Goal: Information Seeking & Learning: Learn about a topic

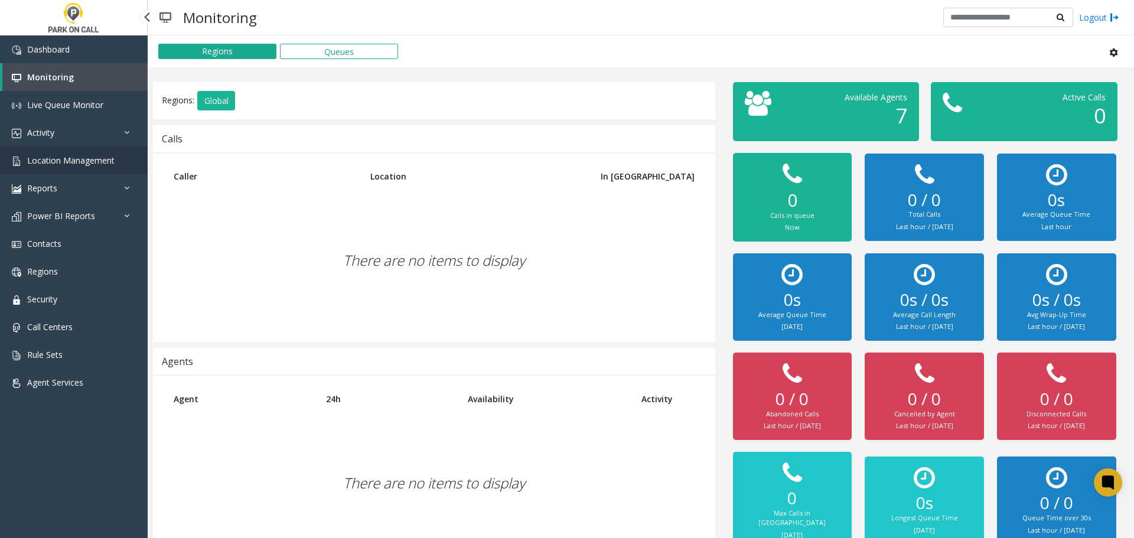
click at [74, 156] on span "Location Management" at bounding box center [70, 160] width 87 height 11
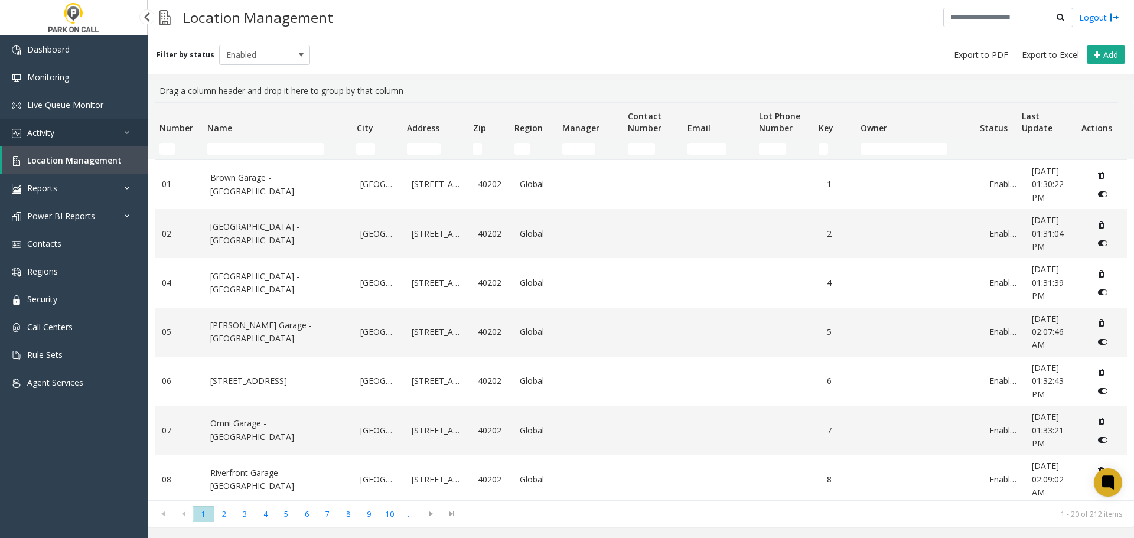
click at [106, 125] on link "Activity" at bounding box center [74, 133] width 148 height 28
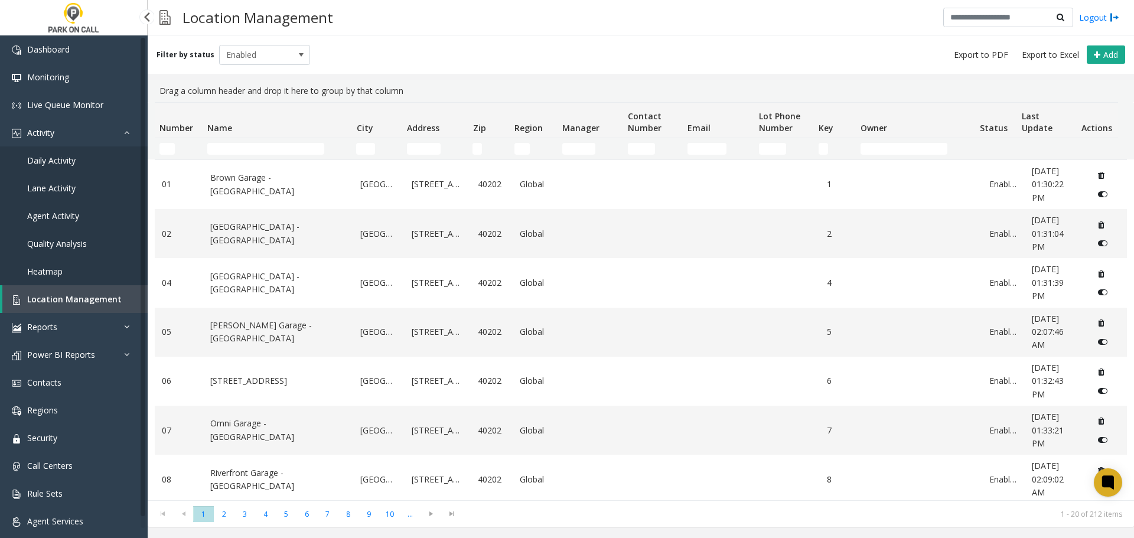
click at [79, 200] on link "Lane Activity" at bounding box center [74, 188] width 148 height 28
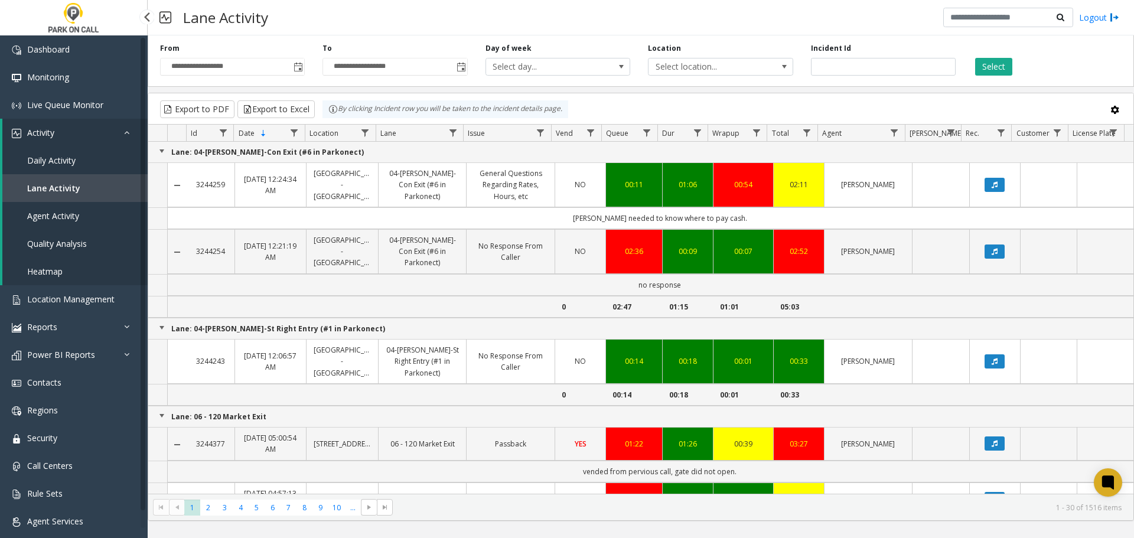
click at [68, 220] on span "Agent Activity" at bounding box center [53, 215] width 52 height 11
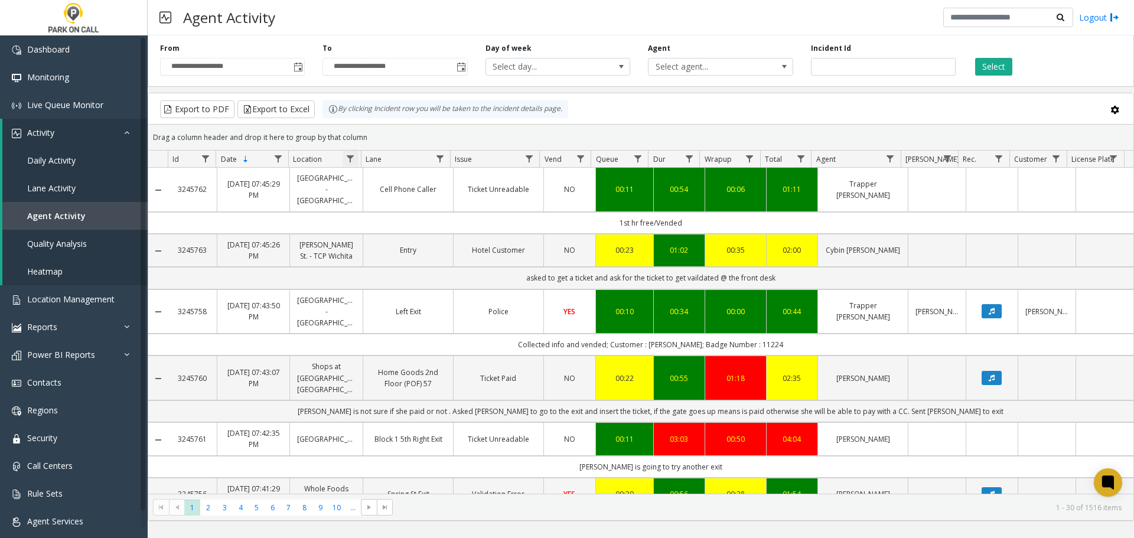
click at [350, 160] on span "Data table" at bounding box center [350, 158] width 9 height 9
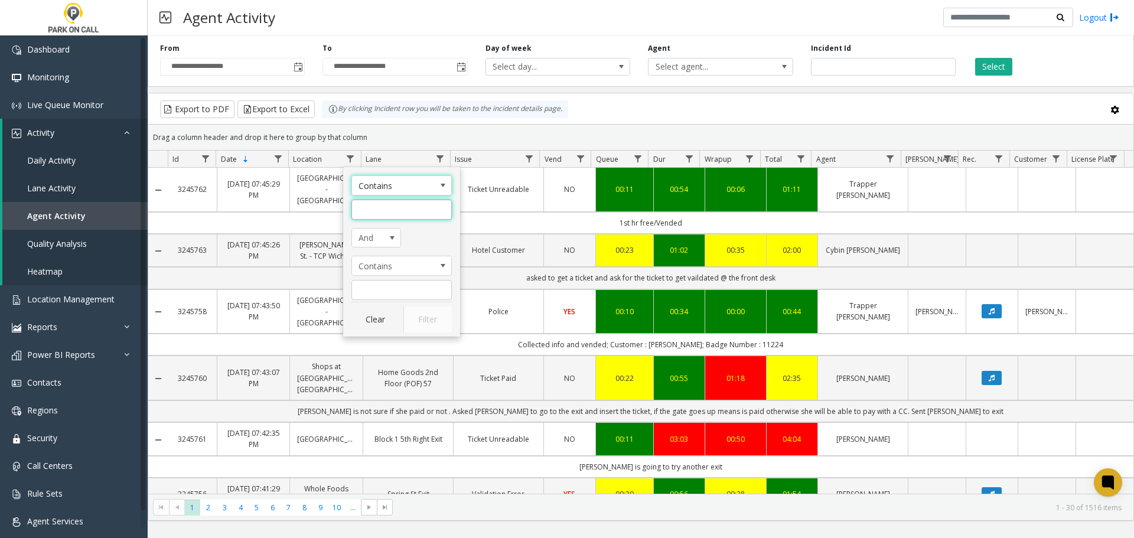
click at [418, 207] on input "Location Filter" at bounding box center [402, 210] width 100 height 20
type input "*****"
click button "Filter" at bounding box center [428, 320] width 48 height 26
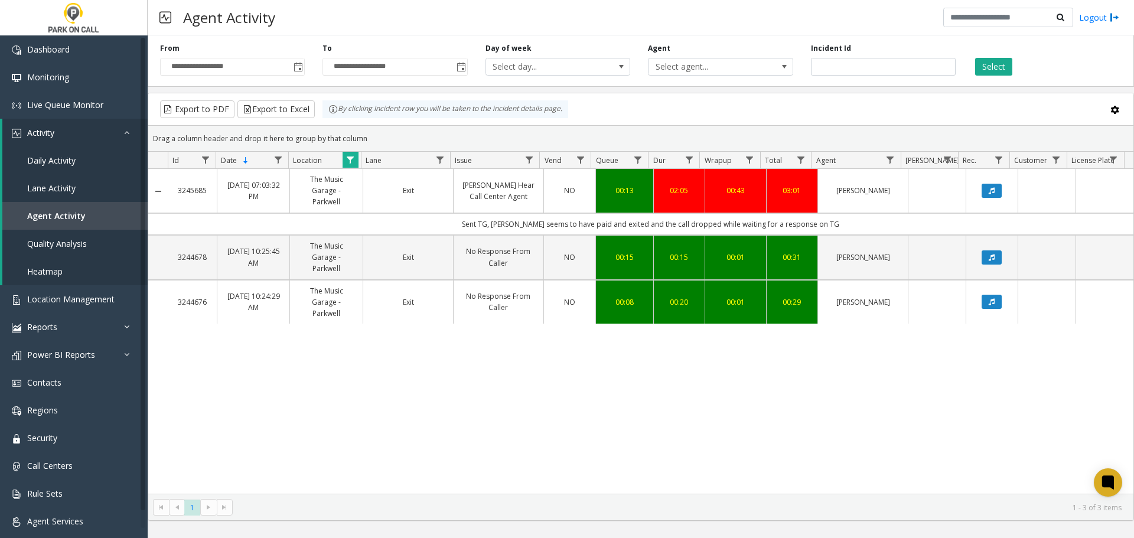
click at [509, 183] on link "Parker Cannot Hear Call Center Agent" at bounding box center [499, 191] width 76 height 22
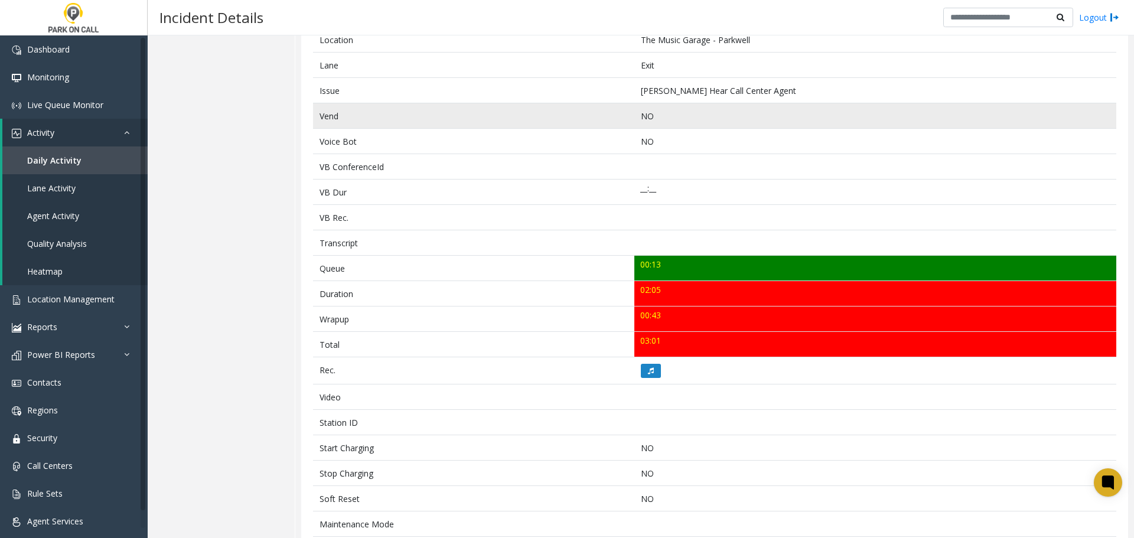
scroll to position [317, 0]
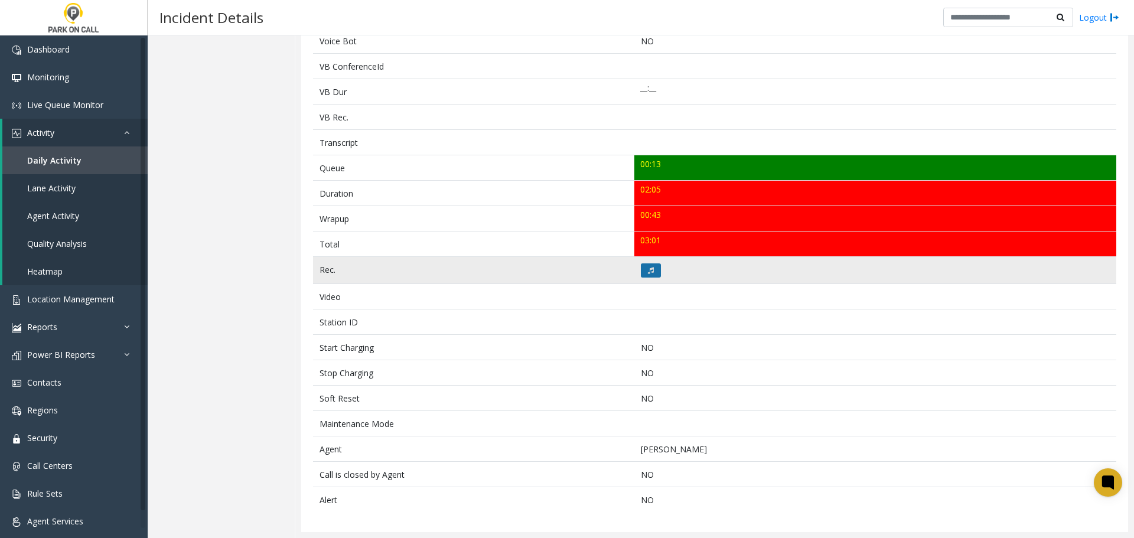
click at [648, 270] on icon at bounding box center [651, 270] width 6 height 7
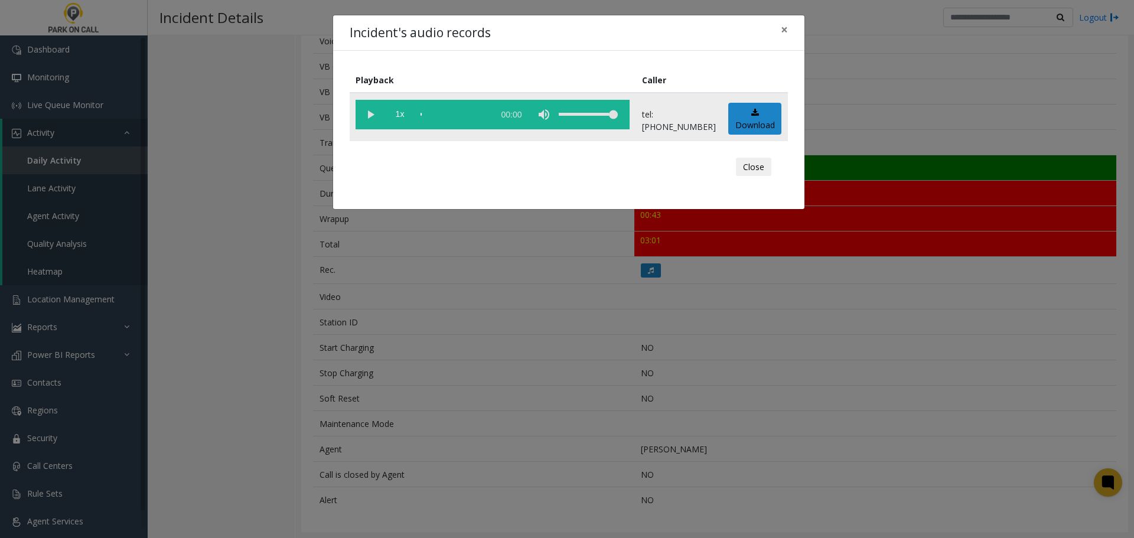
click at [366, 118] on vg-play-pause at bounding box center [371, 115] width 30 height 30
click at [737, 106] on link "Download" at bounding box center [755, 119] width 53 height 32
click at [583, 277] on div "Incident's audio records × Playback Caller 1x 02:11 tel:00301890027205131307 Do…" at bounding box center [567, 269] width 1134 height 538
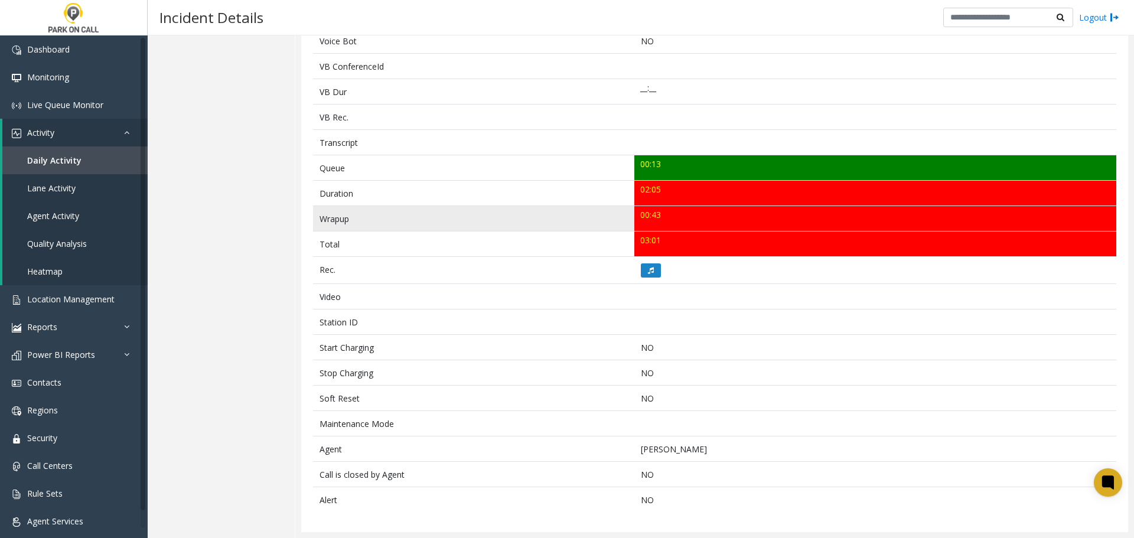
scroll to position [0, 0]
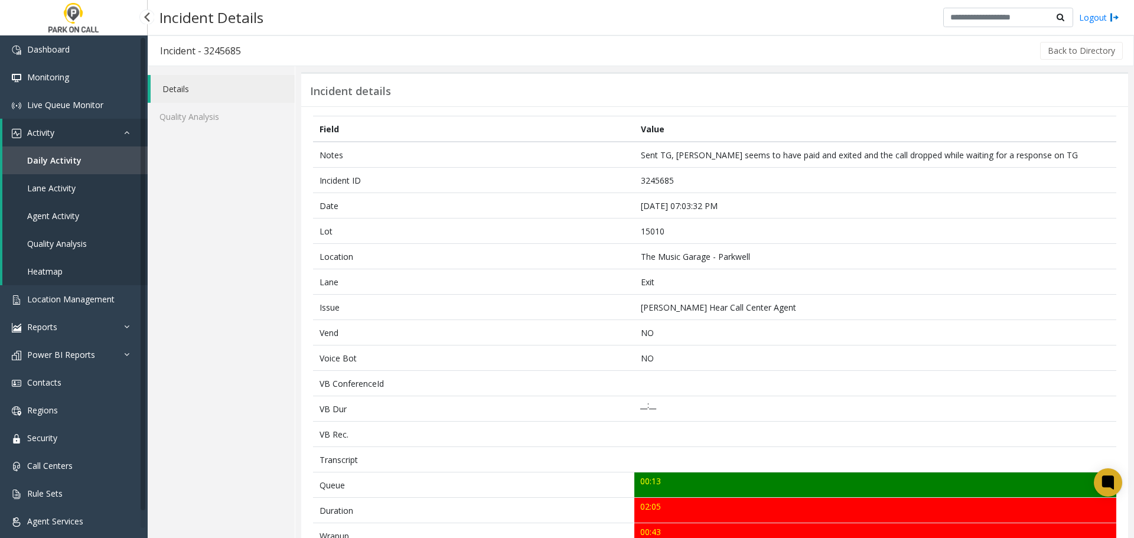
click at [83, 210] on link "Agent Activity" at bounding box center [74, 216] width 145 height 28
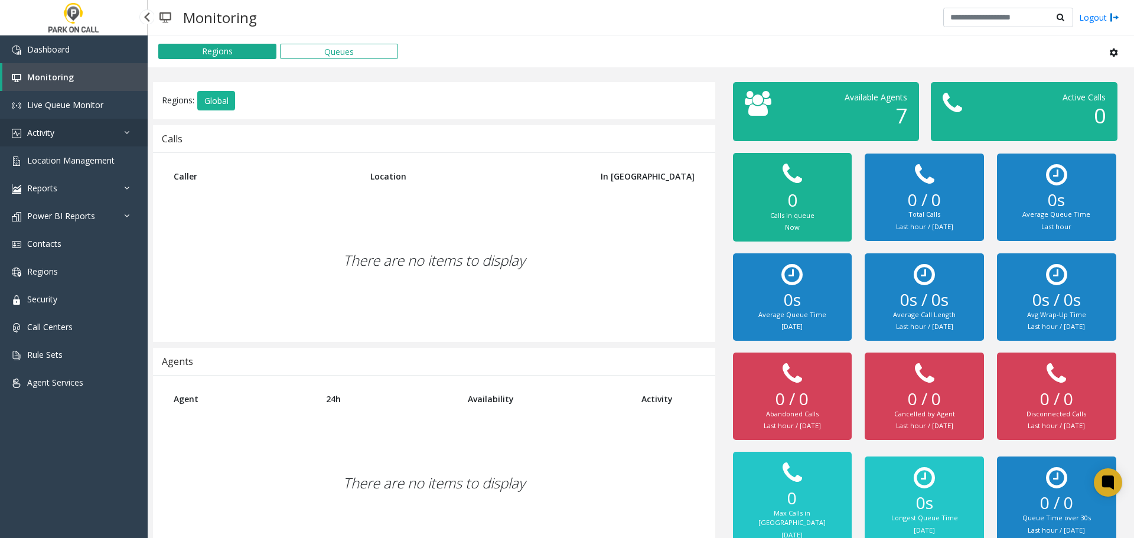
click at [90, 123] on link "Activity" at bounding box center [74, 133] width 148 height 28
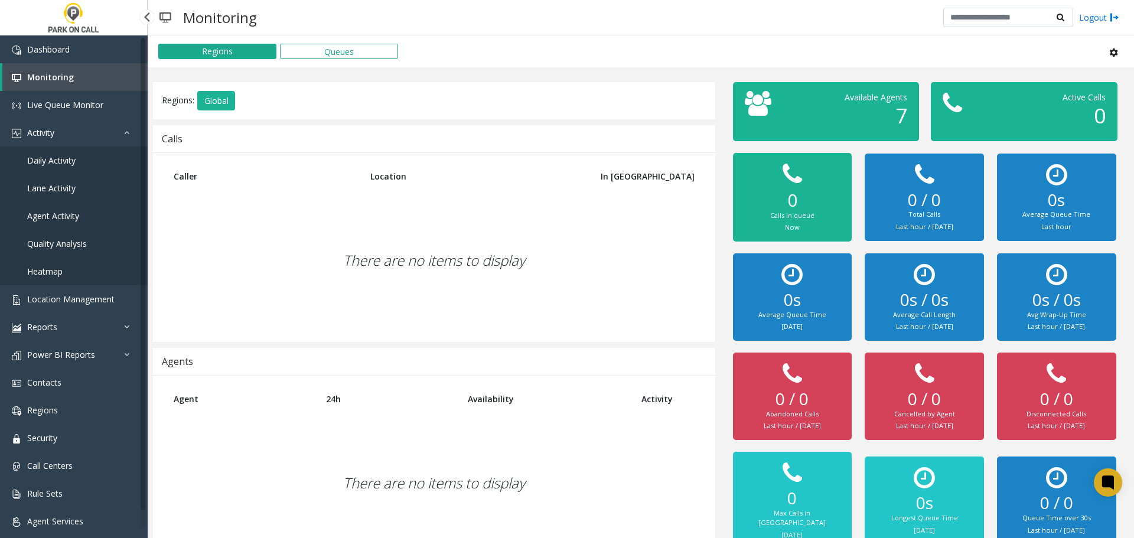
click at [73, 220] on span "Agent Activity" at bounding box center [53, 215] width 52 height 11
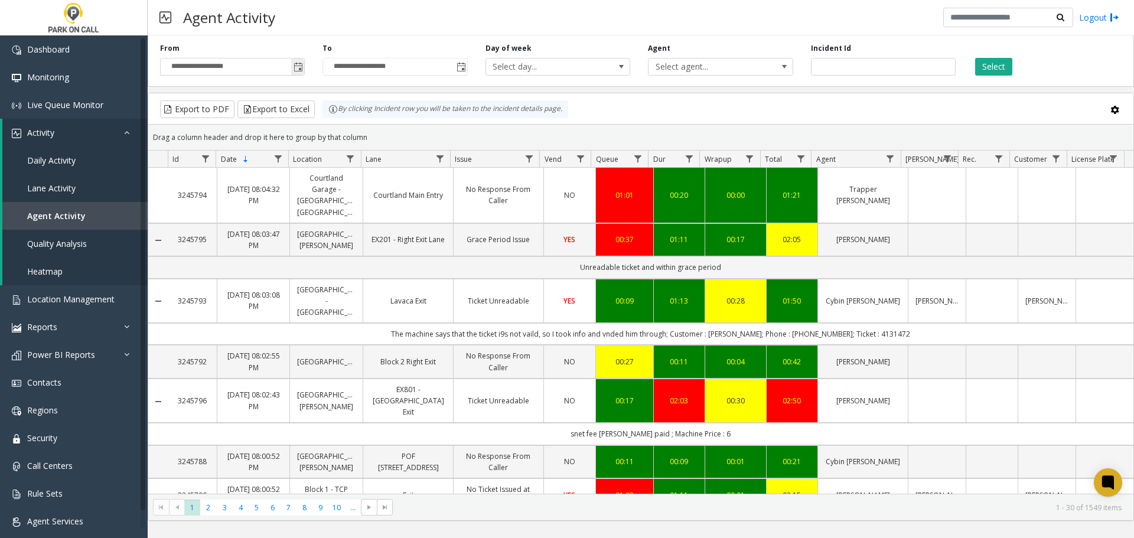
click at [300, 70] on span "Toggle popup" at bounding box center [298, 67] width 9 height 9
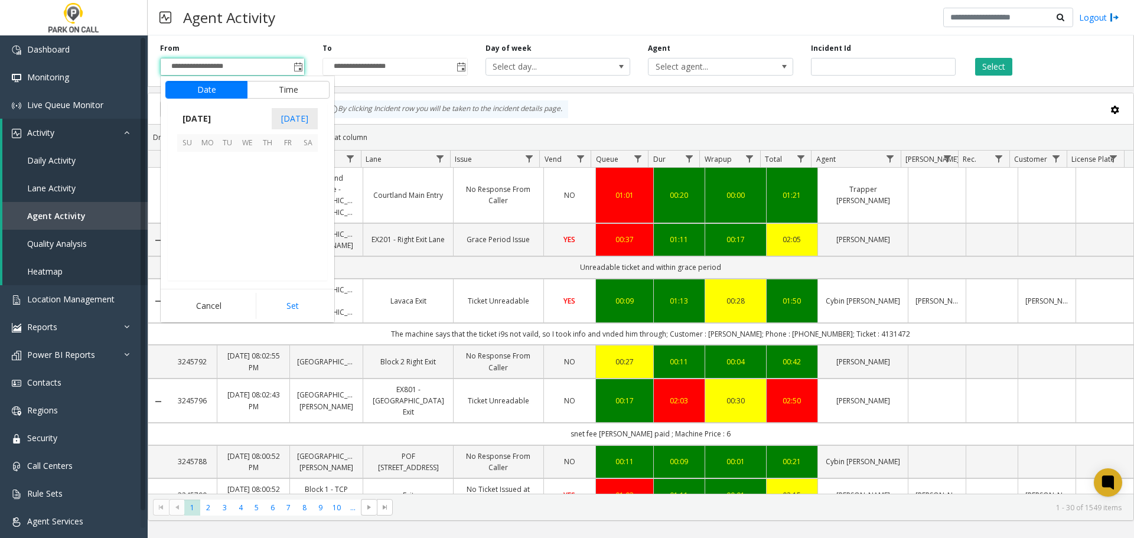
scroll to position [211927, 0]
click at [252, 197] on span "13" at bounding box center [248, 202] width 20 height 20
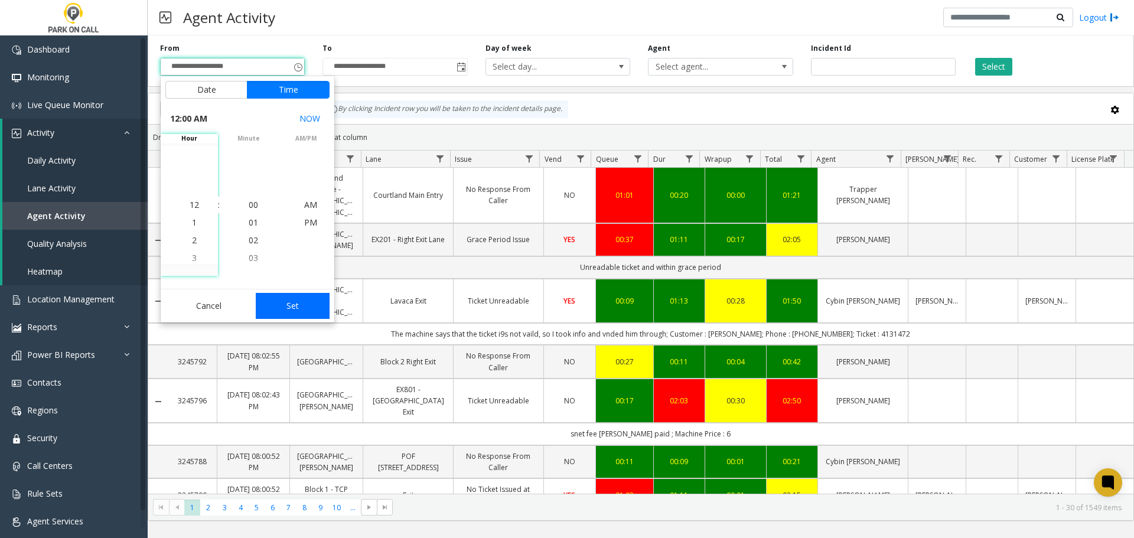
click at [296, 293] on button "Set" at bounding box center [293, 306] width 74 height 26
type input "**********"
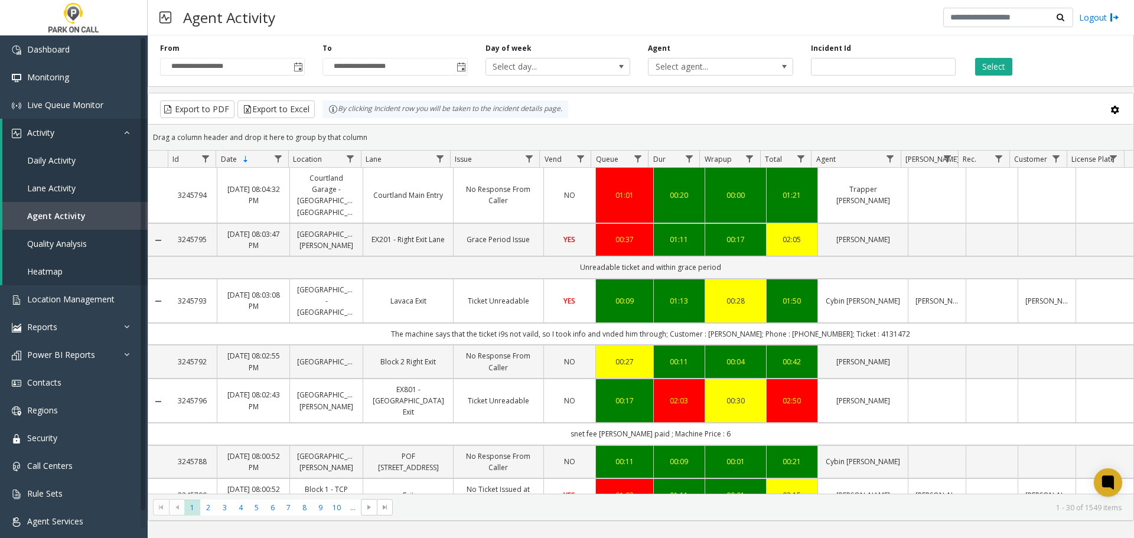
click at [469, 54] on div "**********" at bounding box center [395, 59] width 162 height 32
click at [461, 64] on span "Toggle popup" at bounding box center [461, 67] width 9 height 9
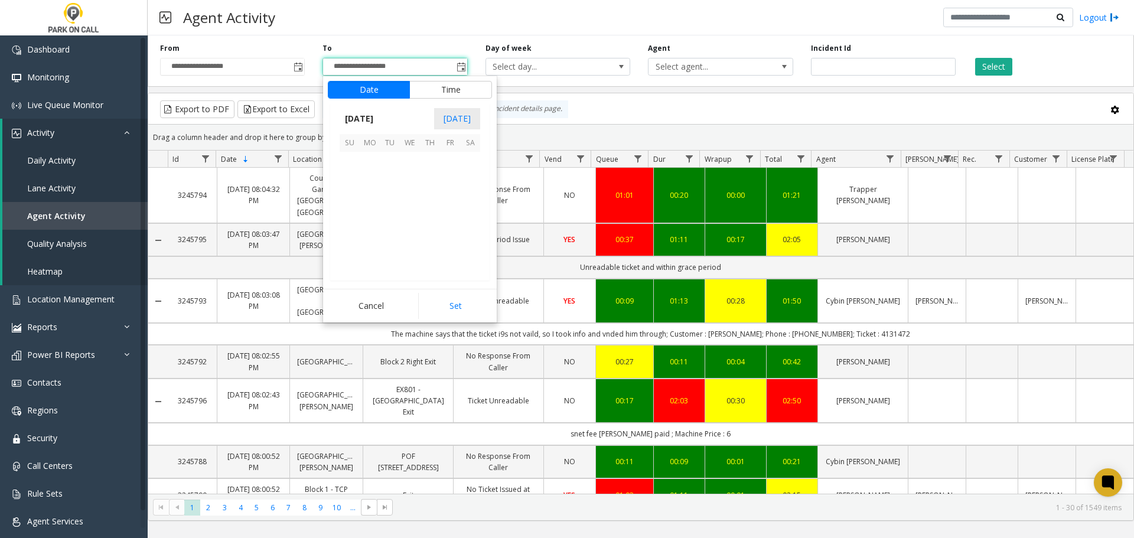
scroll to position [18, 0]
click at [407, 203] on span "13" at bounding box center [410, 202] width 20 height 20
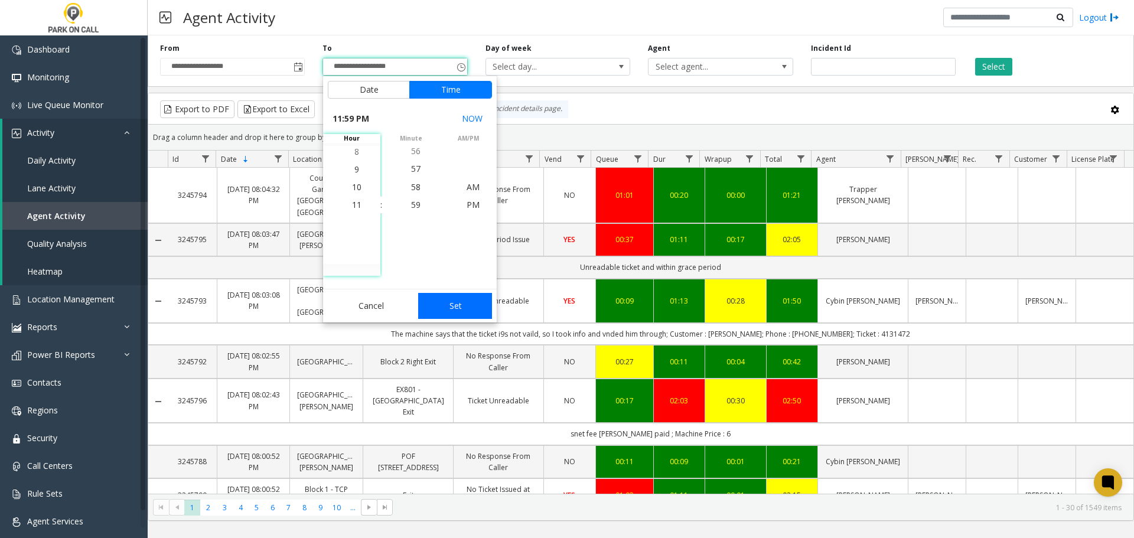
click at [441, 307] on button "Set" at bounding box center [455, 306] width 74 height 26
type input "**********"
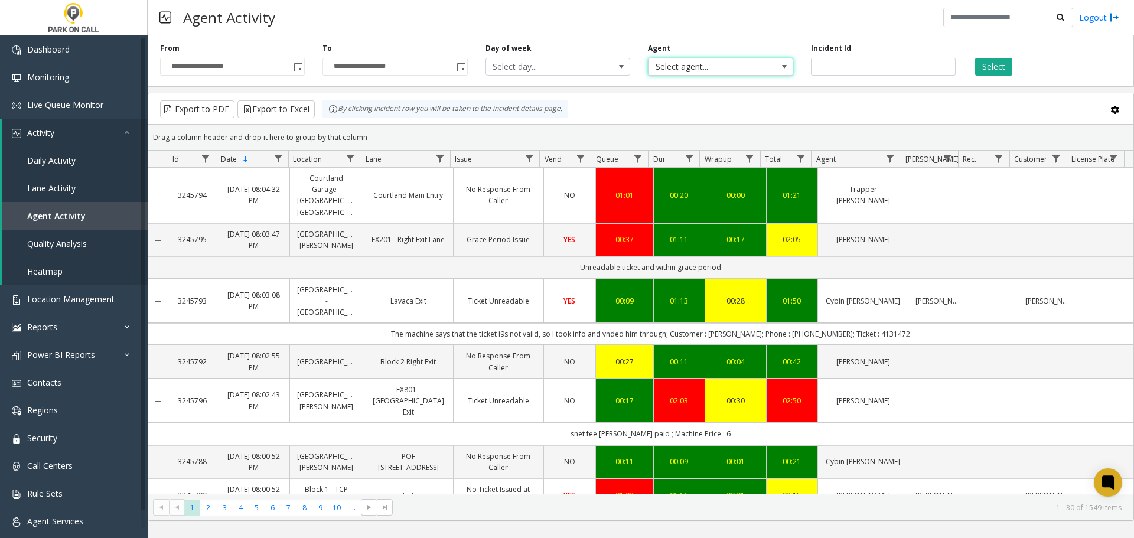
click at [754, 68] on span "Select agent..." at bounding box center [706, 66] width 115 height 17
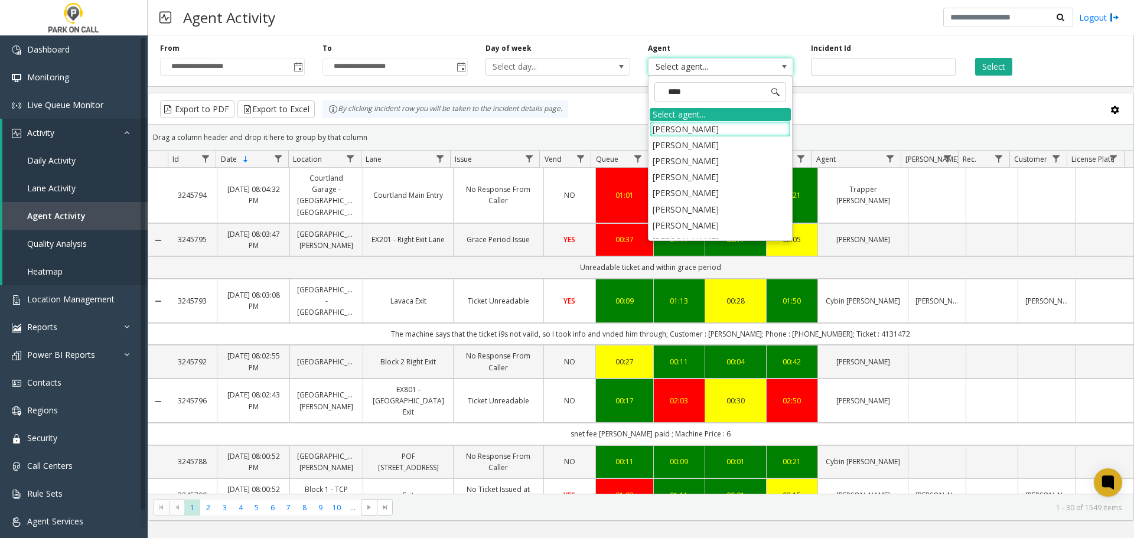
type input "*****"
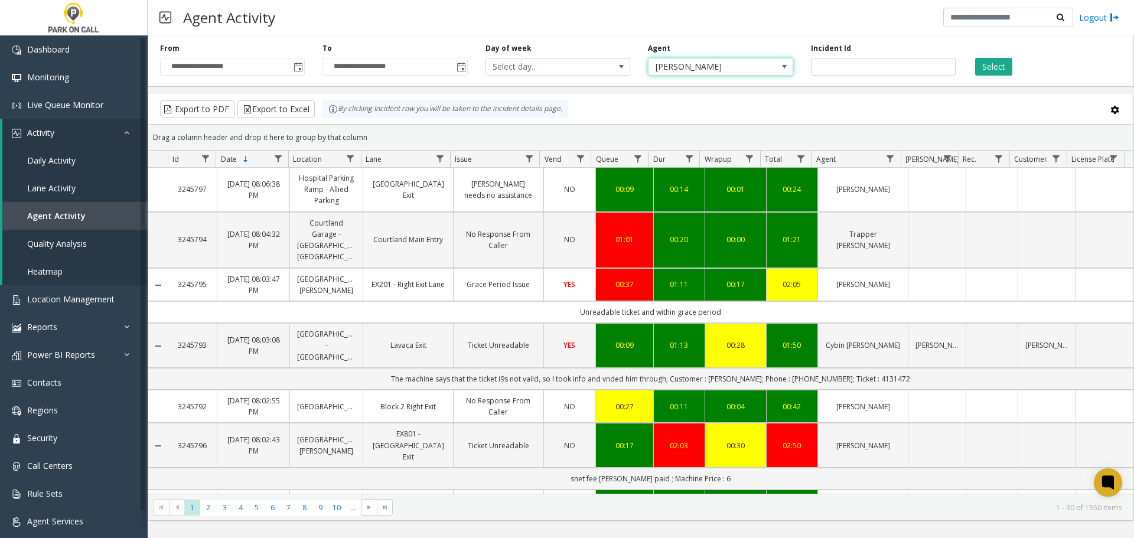
drag, startPoint x: 743, startPoint y: 63, endPoint x: 698, endPoint y: 34, distance: 52.9
drag, startPoint x: 698, startPoint y: 34, endPoint x: 989, endPoint y: 70, distance: 292.9
click at [976, 59] on div "Select" at bounding box center [1046, 59] width 162 height 32
click at [998, 77] on div "**********" at bounding box center [641, 59] width 987 height 56
click at [984, 70] on button "Select" at bounding box center [994, 67] width 37 height 18
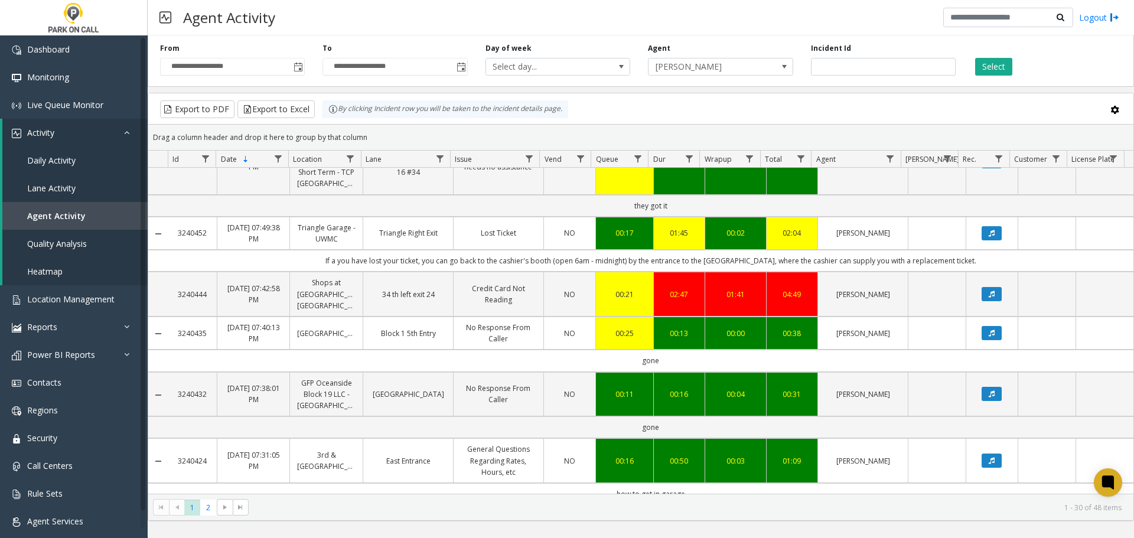
scroll to position [1662, 0]
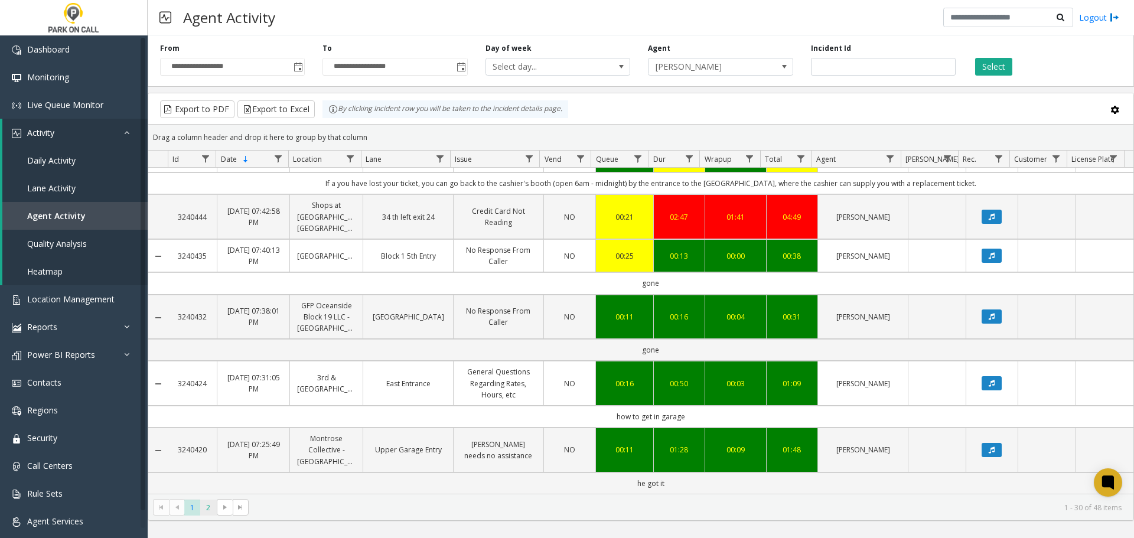
click at [213, 503] on span "2" at bounding box center [208, 508] width 16 height 16
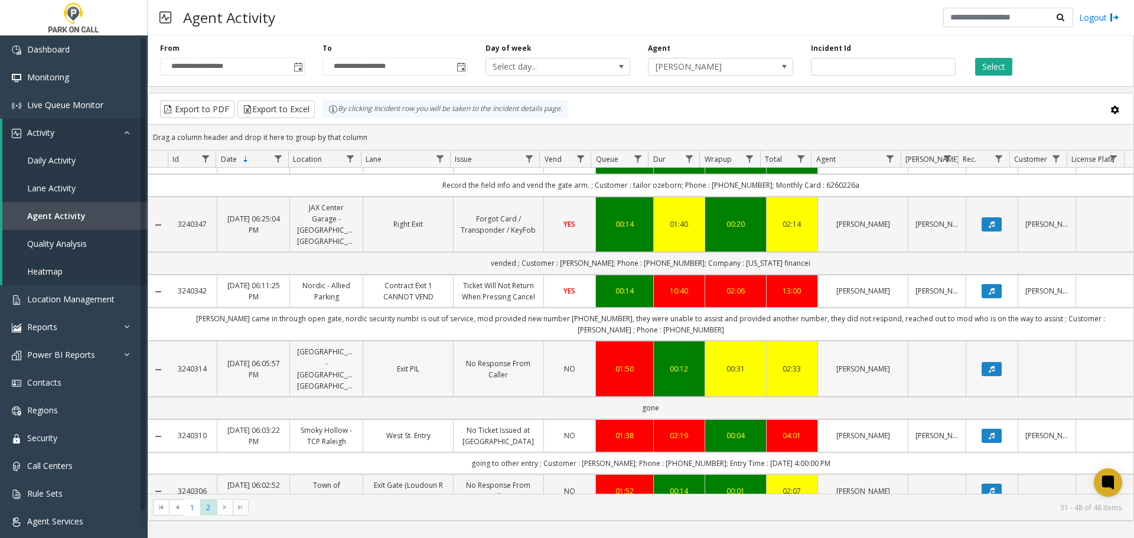
scroll to position [885, 0]
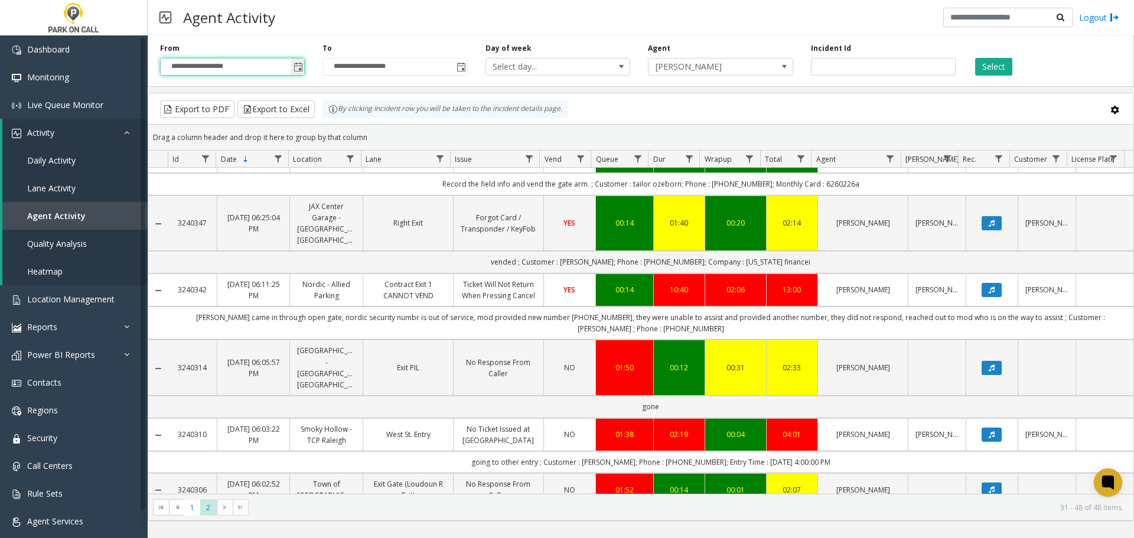
click at [290, 60] on input "**********" at bounding box center [233, 66] width 144 height 17
click at [301, 69] on span "Toggle popup" at bounding box center [298, 67] width 9 height 9
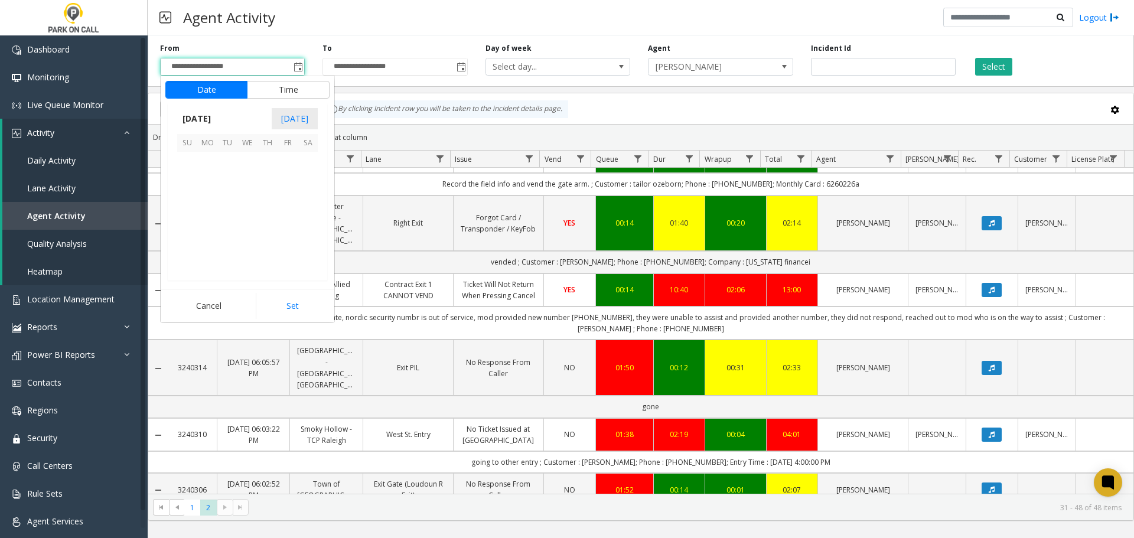
scroll to position [211927, 0]
click at [270, 202] on span "14" at bounding box center [268, 202] width 20 height 20
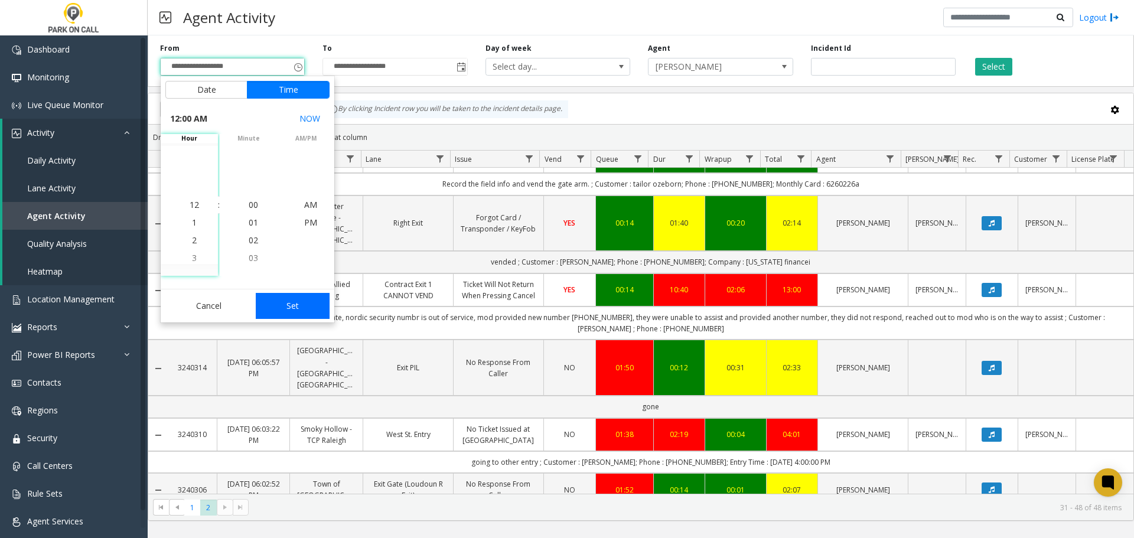
click at [295, 300] on button "Set" at bounding box center [293, 306] width 74 height 26
type input "**********"
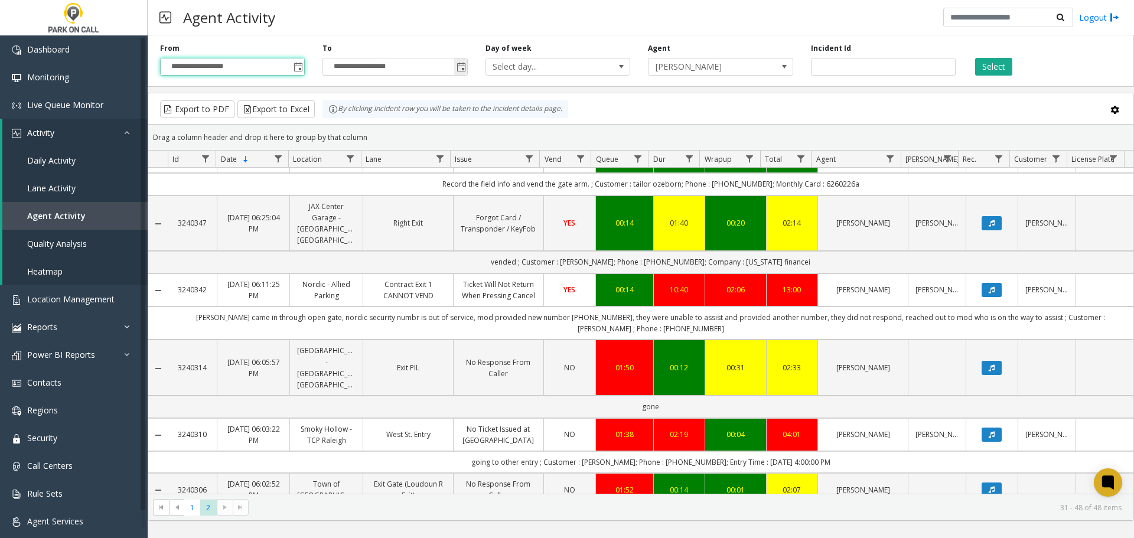
click at [460, 65] on span "Toggle popup" at bounding box center [461, 67] width 9 height 9
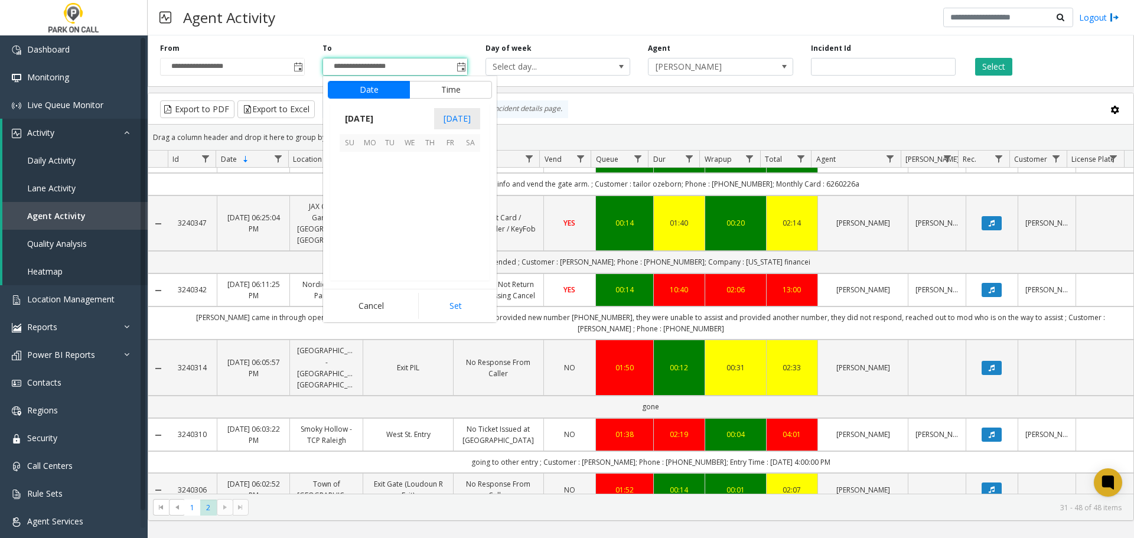
scroll to position [18, 0]
click at [430, 203] on span "14" at bounding box center [430, 202] width 20 height 20
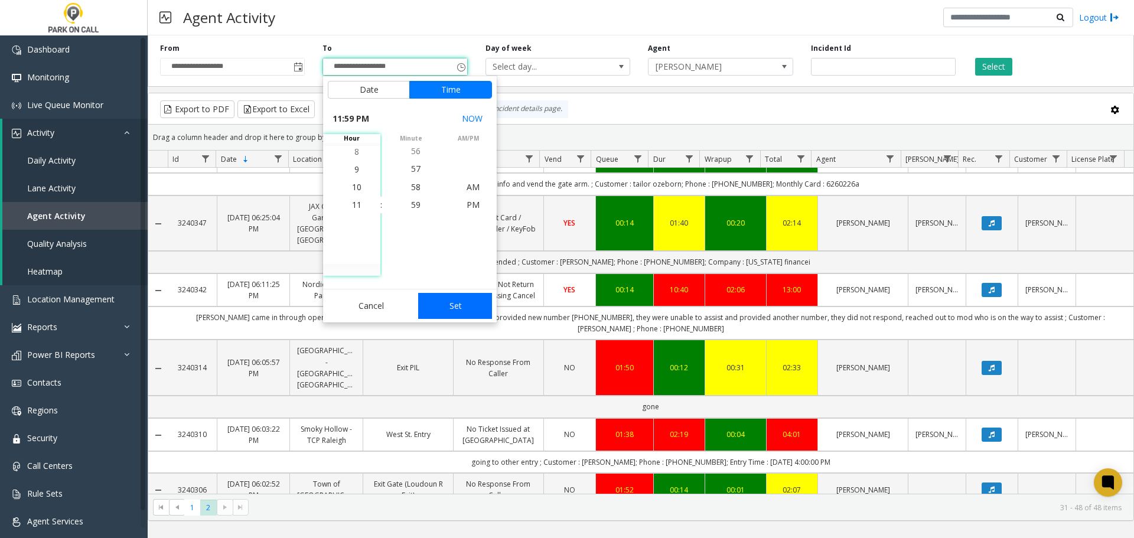
click at [457, 294] on button "Set" at bounding box center [455, 306] width 74 height 26
type input "**********"
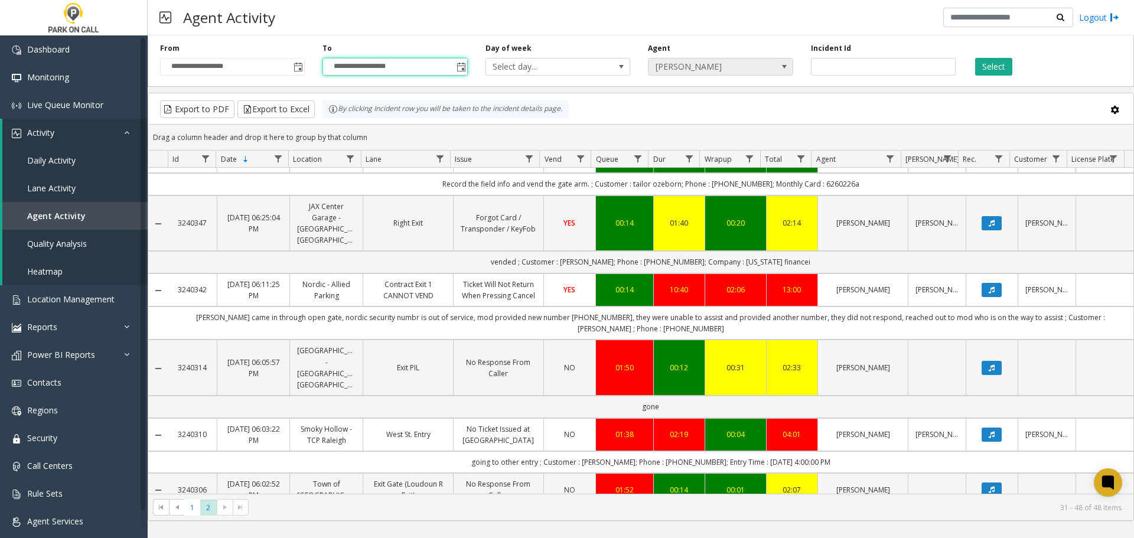
click at [703, 62] on span "[PERSON_NAME]" at bounding box center [706, 66] width 115 height 17
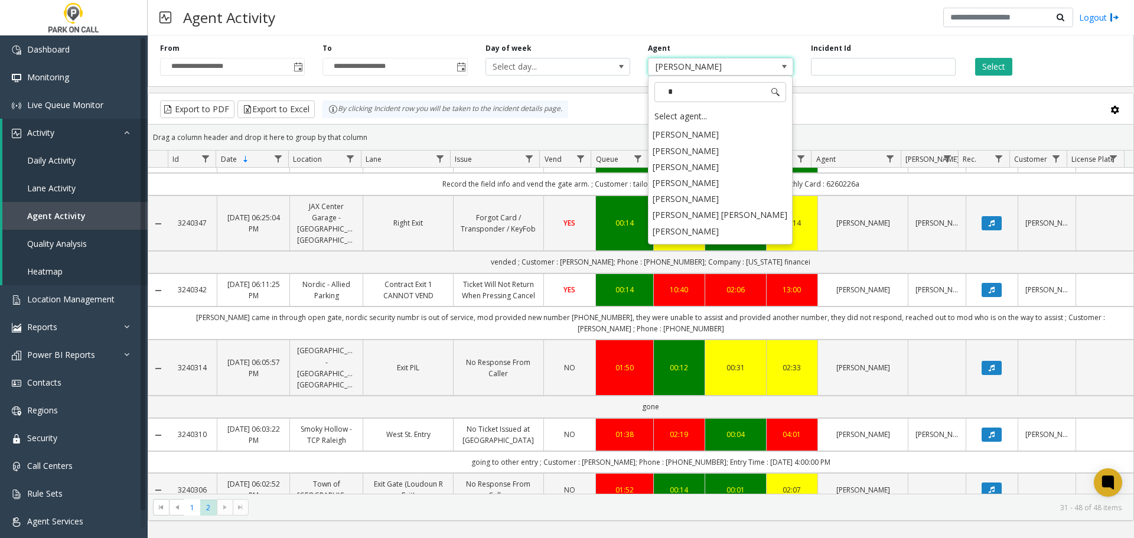
scroll to position [0, 0]
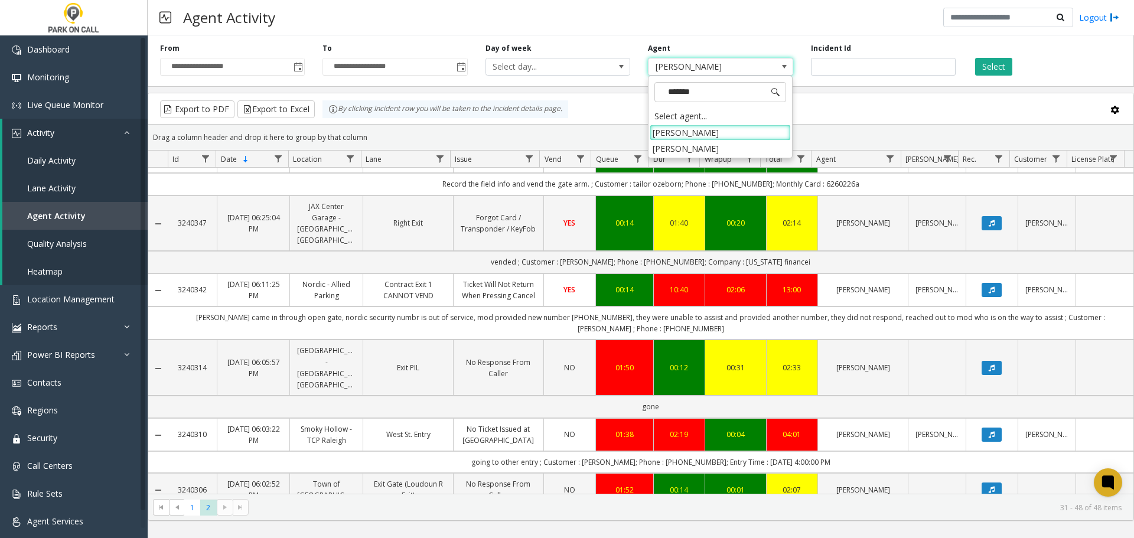
type input "********"
click at [999, 69] on button "Select" at bounding box center [994, 67] width 37 height 18
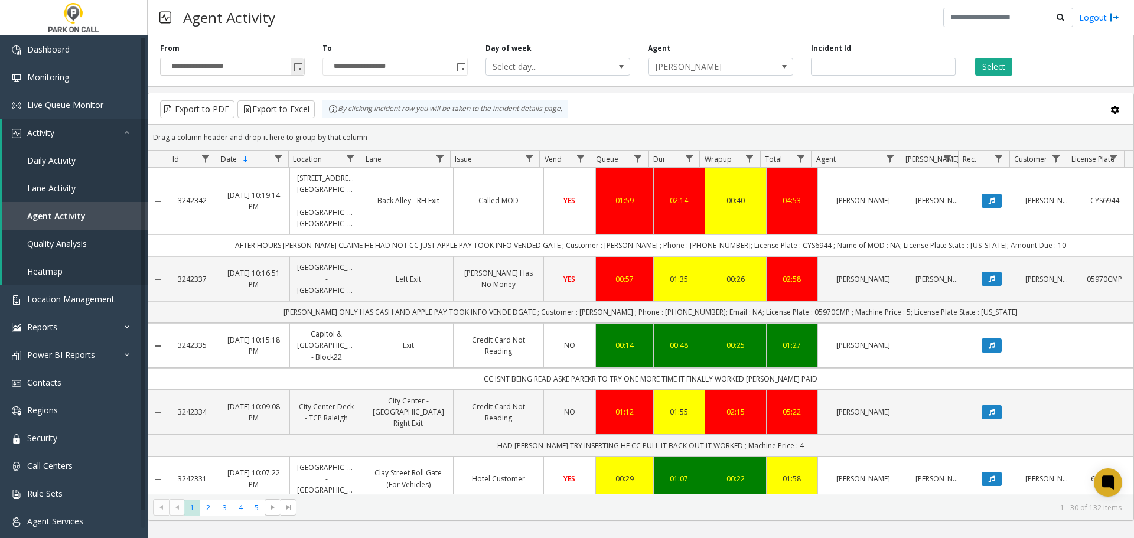
click at [299, 67] on span "Toggle popup" at bounding box center [298, 67] width 9 height 9
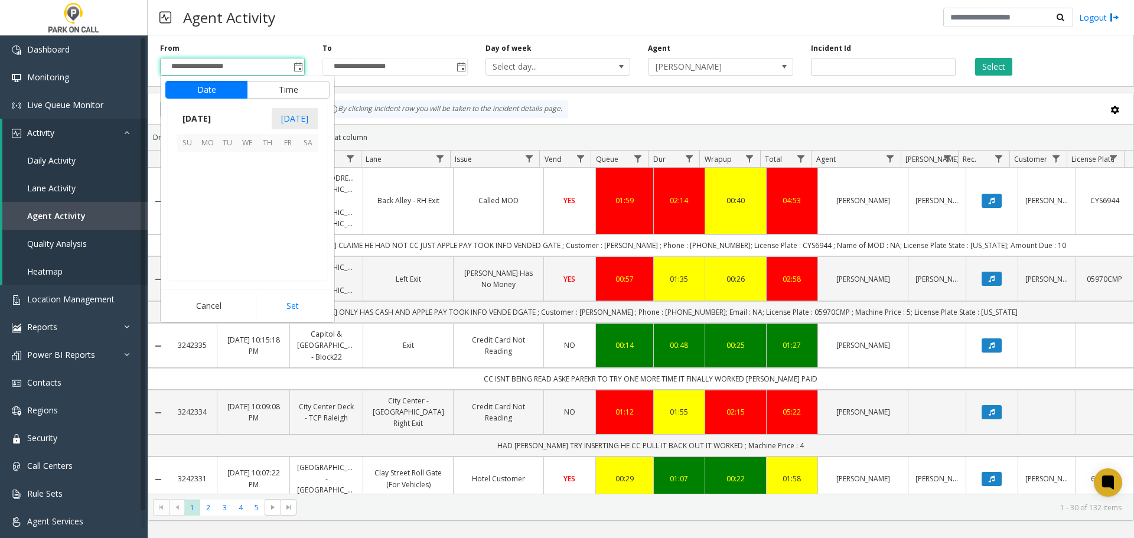
scroll to position [211927, 0]
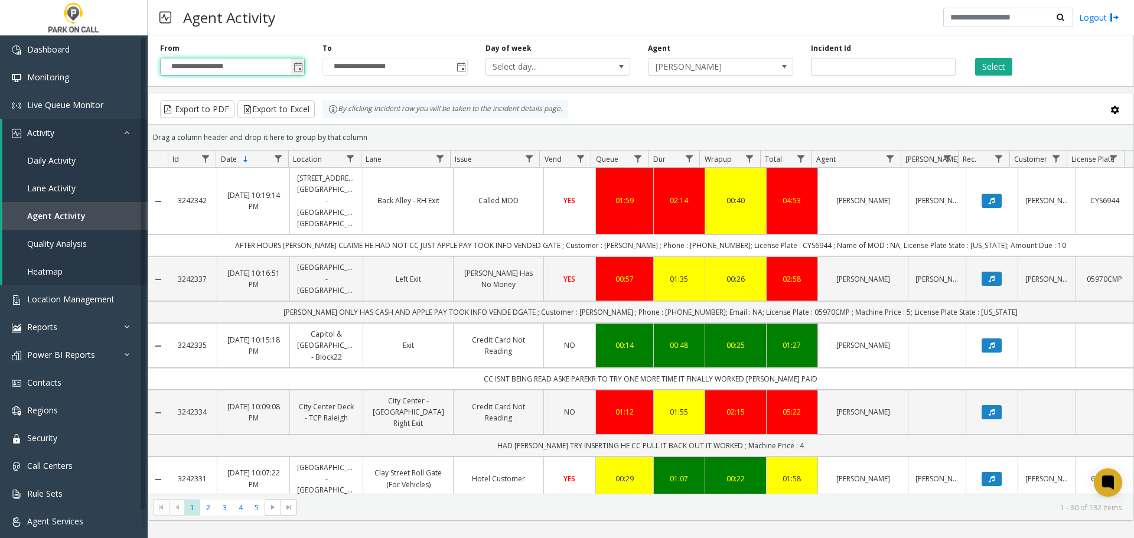
drag, startPoint x: 294, startPoint y: 60, endPoint x: 300, endPoint y: 68, distance: 10.1
click at [295, 60] on span "Toggle popup" at bounding box center [297, 66] width 13 height 19
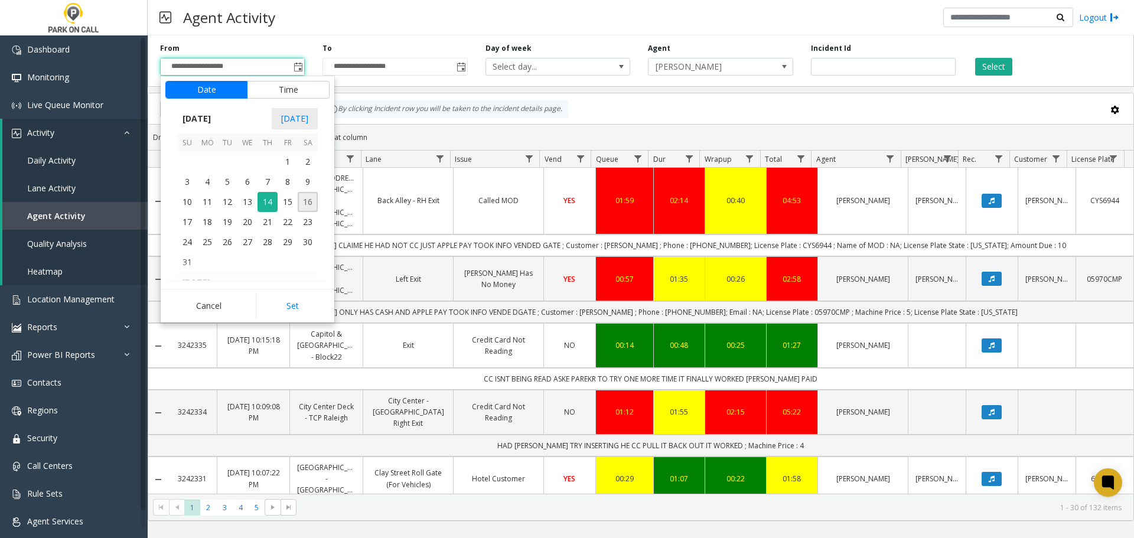
click at [308, 200] on span "16" at bounding box center [308, 202] width 20 height 20
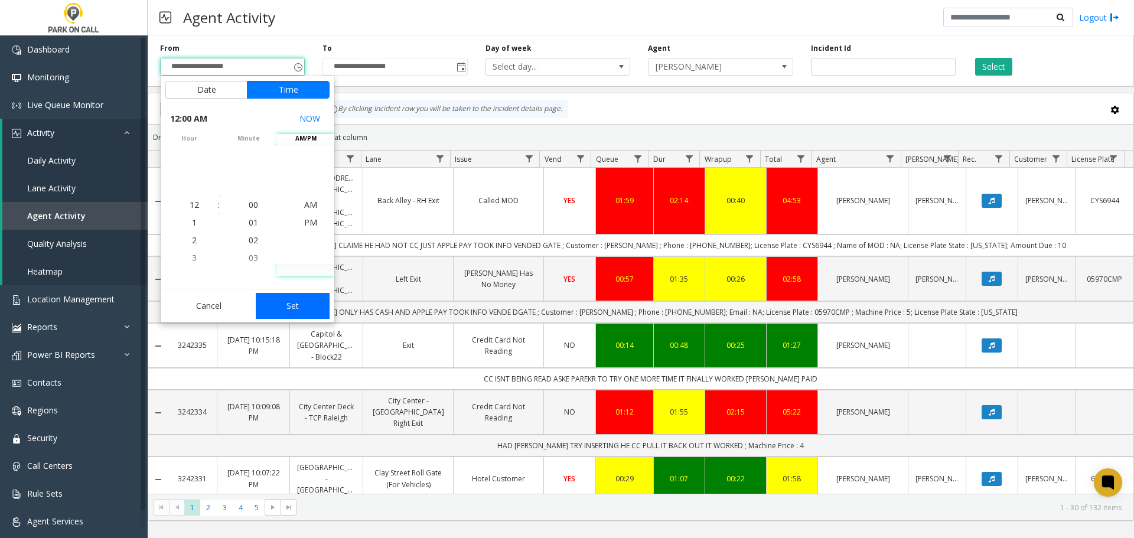
click at [290, 313] on button "Set" at bounding box center [293, 306] width 74 height 26
type input "**********"
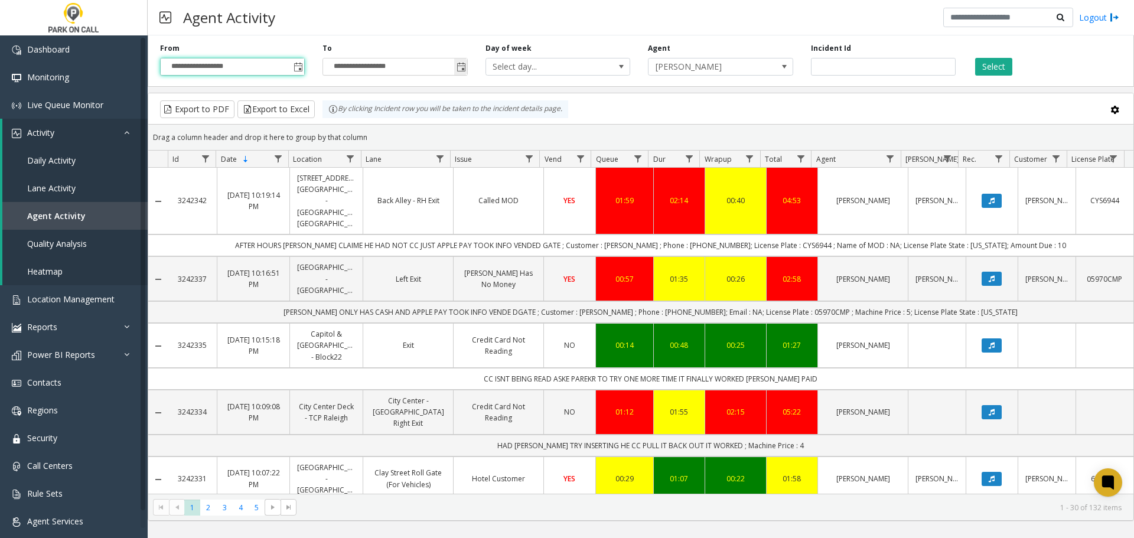
click at [451, 69] on input "**********" at bounding box center [395, 66] width 144 height 17
click at [455, 69] on span "Toggle popup" at bounding box center [460, 66] width 13 height 19
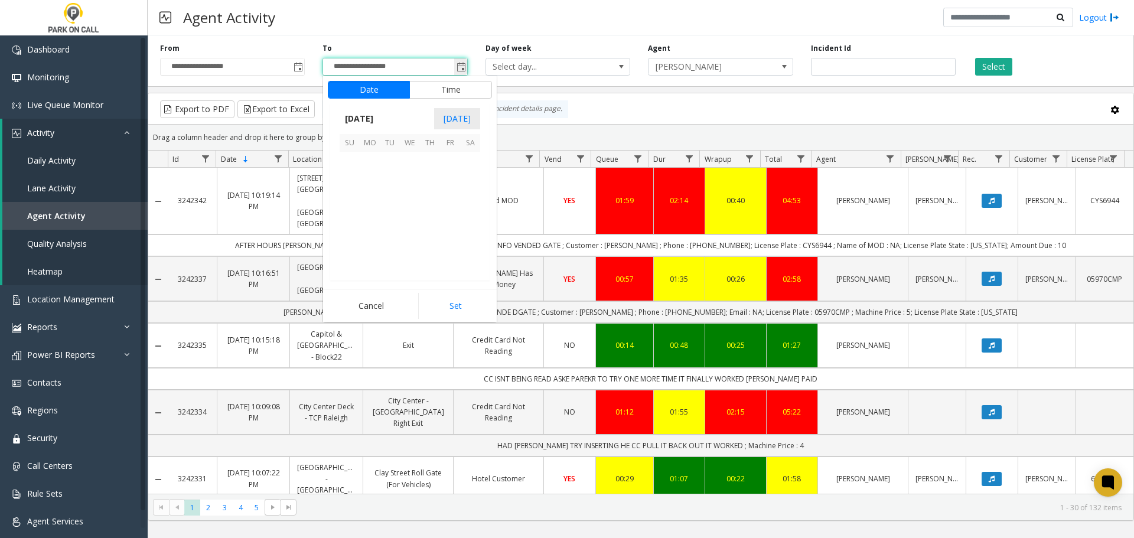
scroll to position [18, 0]
click at [472, 205] on span "16" at bounding box center [470, 202] width 20 height 20
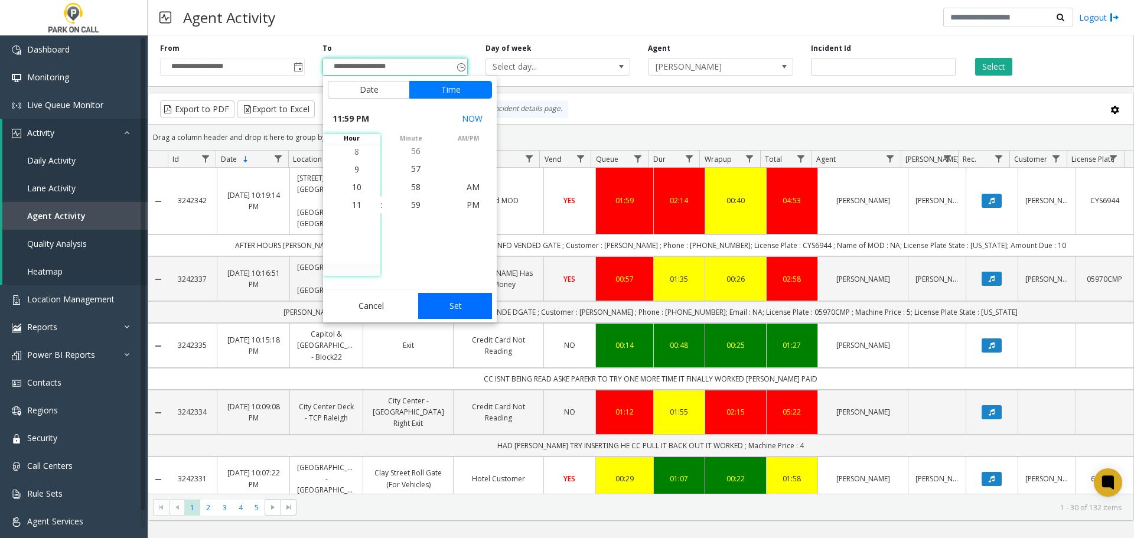
click at [462, 298] on button "Set" at bounding box center [455, 306] width 74 height 26
type input "**********"
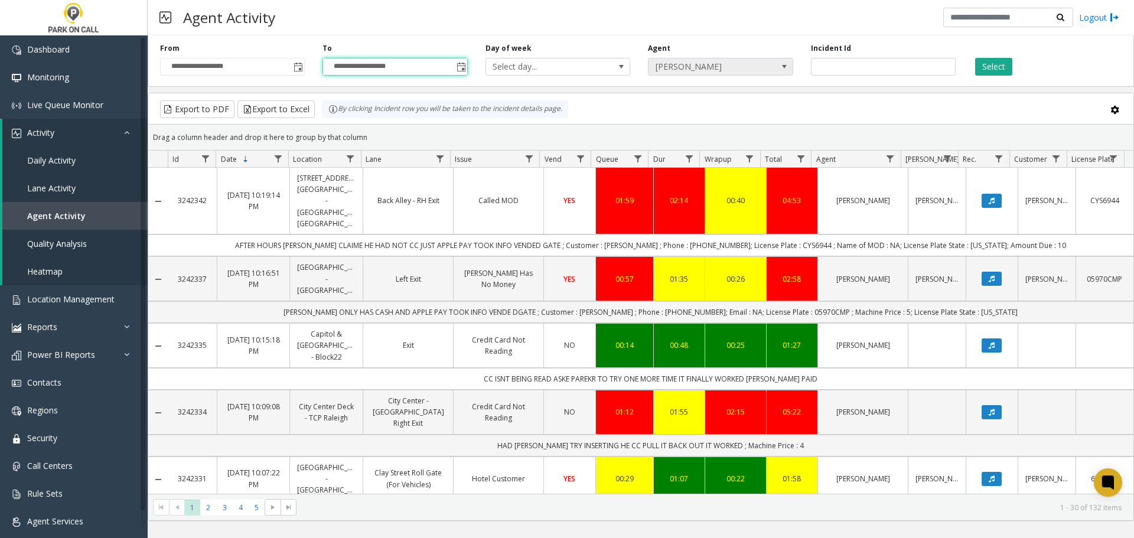
click at [714, 57] on div "Agent [PERSON_NAME]" at bounding box center [720, 59] width 162 height 32
click at [711, 67] on span "[PERSON_NAME]" at bounding box center [706, 66] width 115 height 17
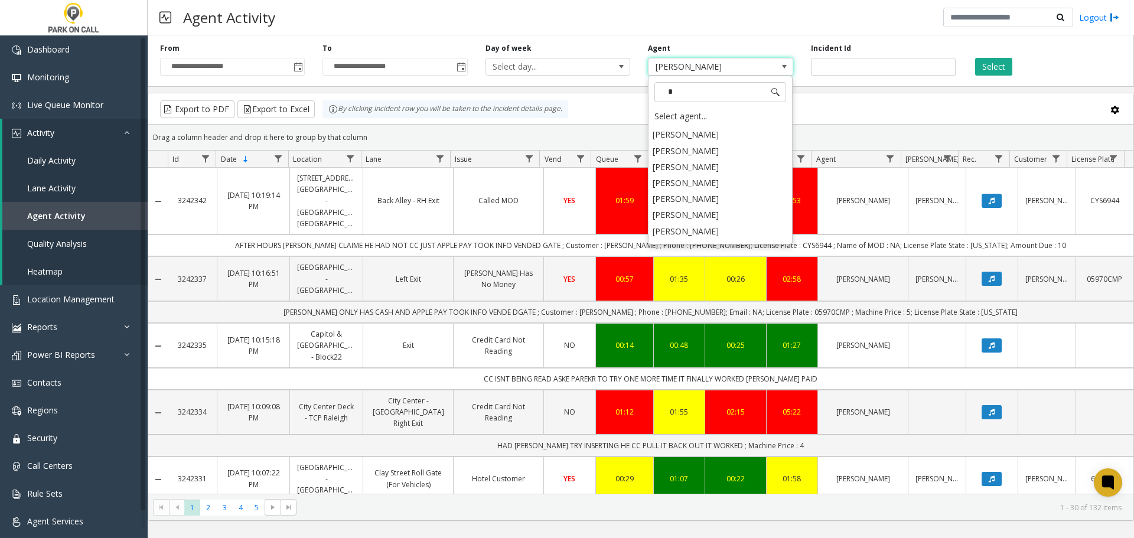
scroll to position [0, 0]
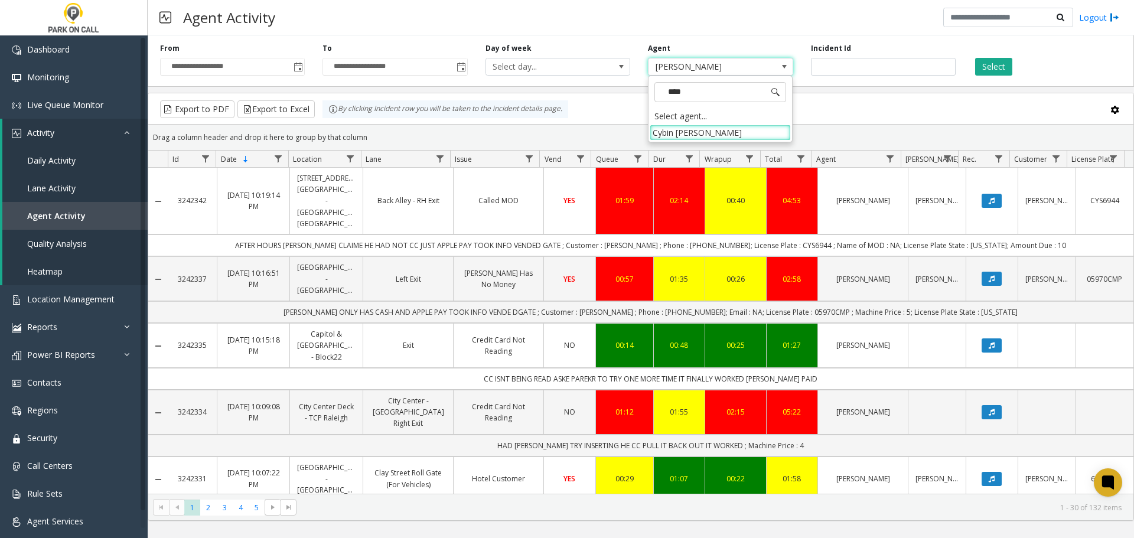
type input "*****"
click at [996, 75] on button "Select" at bounding box center [994, 67] width 37 height 18
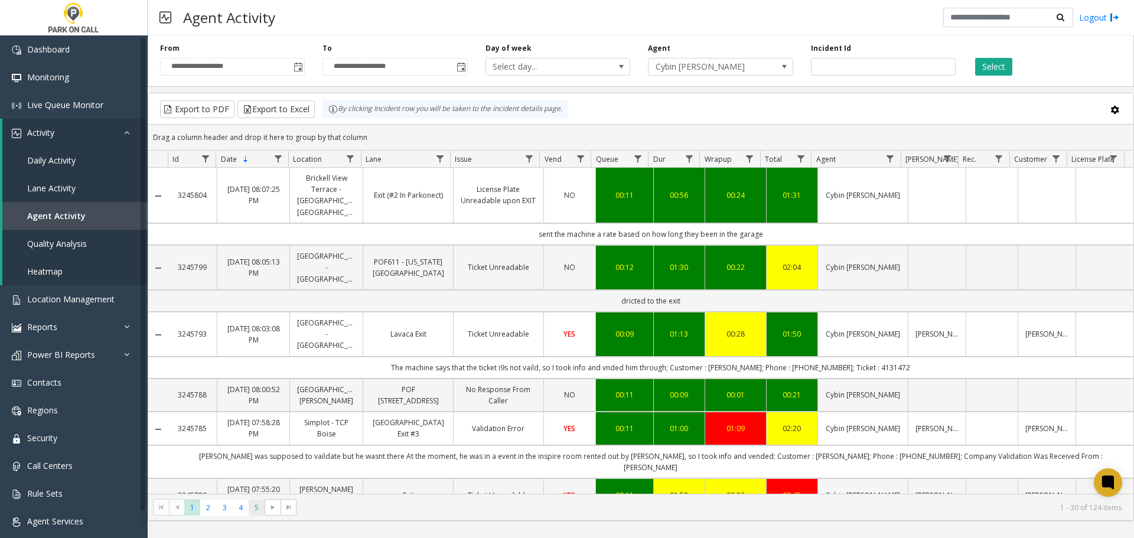
click at [256, 512] on span "5" at bounding box center [257, 508] width 16 height 16
